Goal: Find specific page/section: Find specific page/section

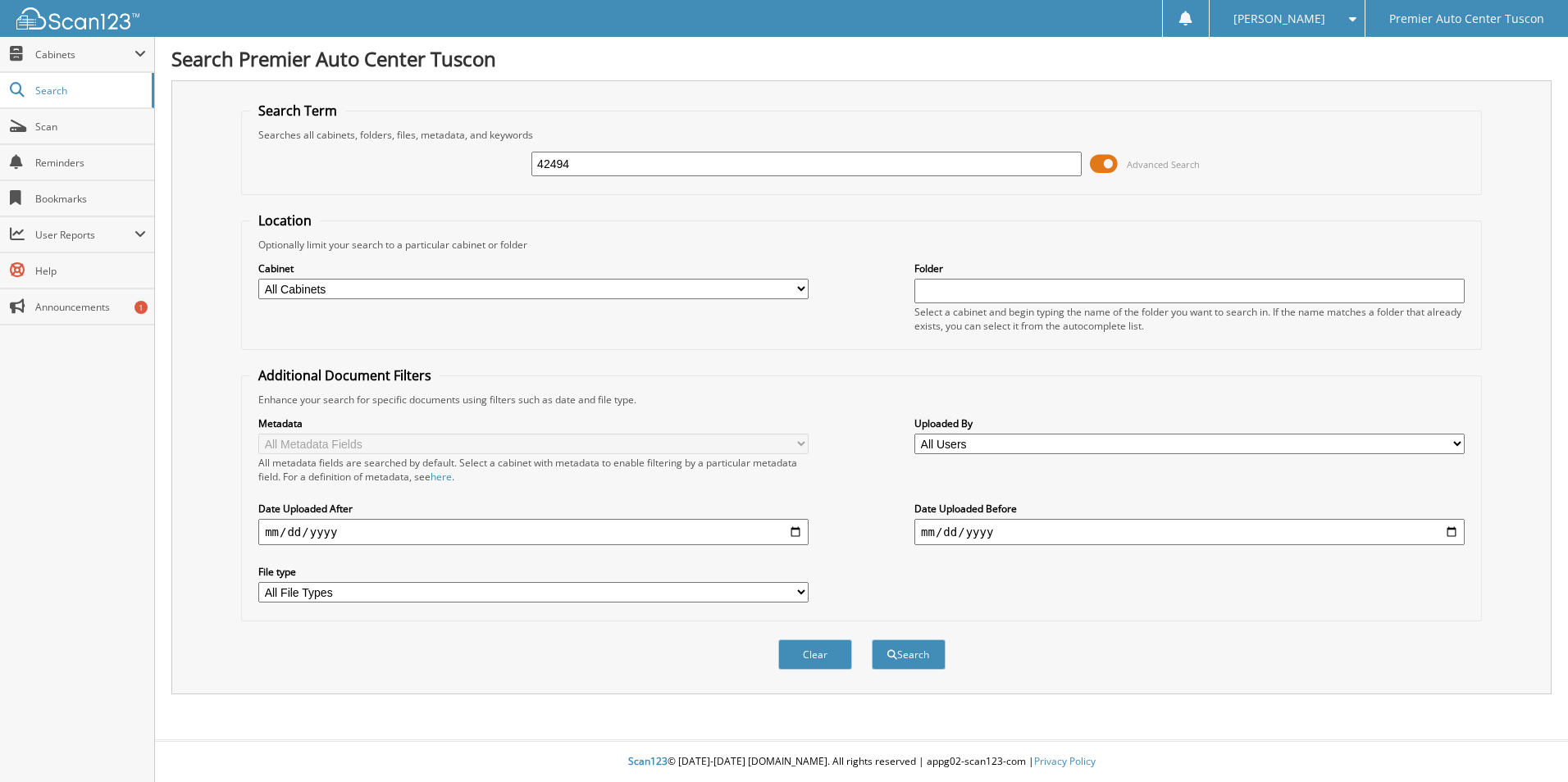
type input "42494"
click at [871, 640] on button "Search" at bounding box center [908, 655] width 74 height 31
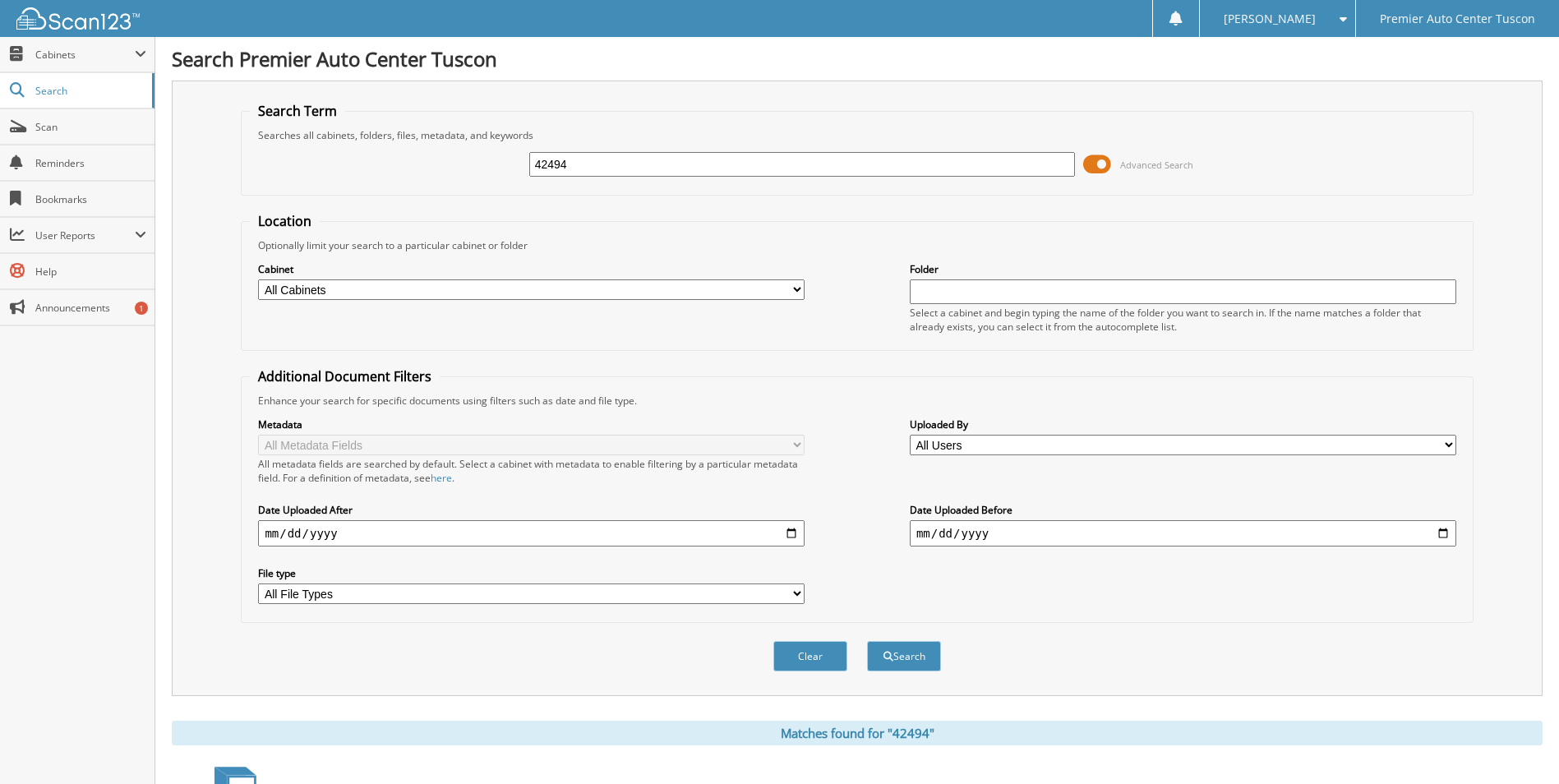
drag, startPoint x: 592, startPoint y: 169, endPoint x: 417, endPoint y: 149, distance: 176.1
click at [417, 149] on div "42494 Advanced Search" at bounding box center [857, 164] width 1214 height 44
type input "42492"
click at [867, 641] on button "Search" at bounding box center [904, 657] width 74 height 31
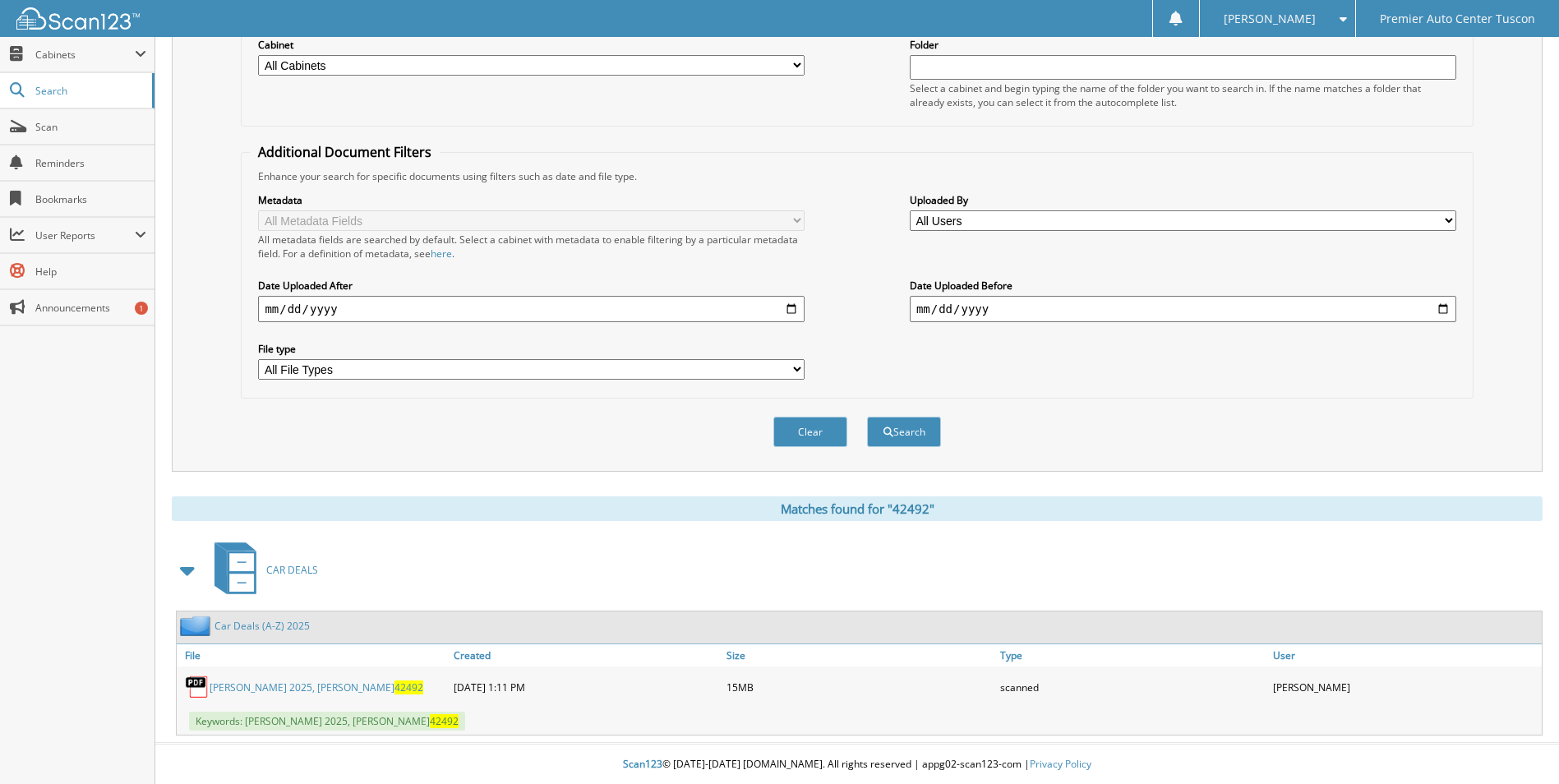
scroll to position [226, 0]
click at [274, 687] on link "Moyer, Michael 2025, Wetmore 42492" at bounding box center [316, 686] width 214 height 14
